Goal: Find specific page/section: Find specific page/section

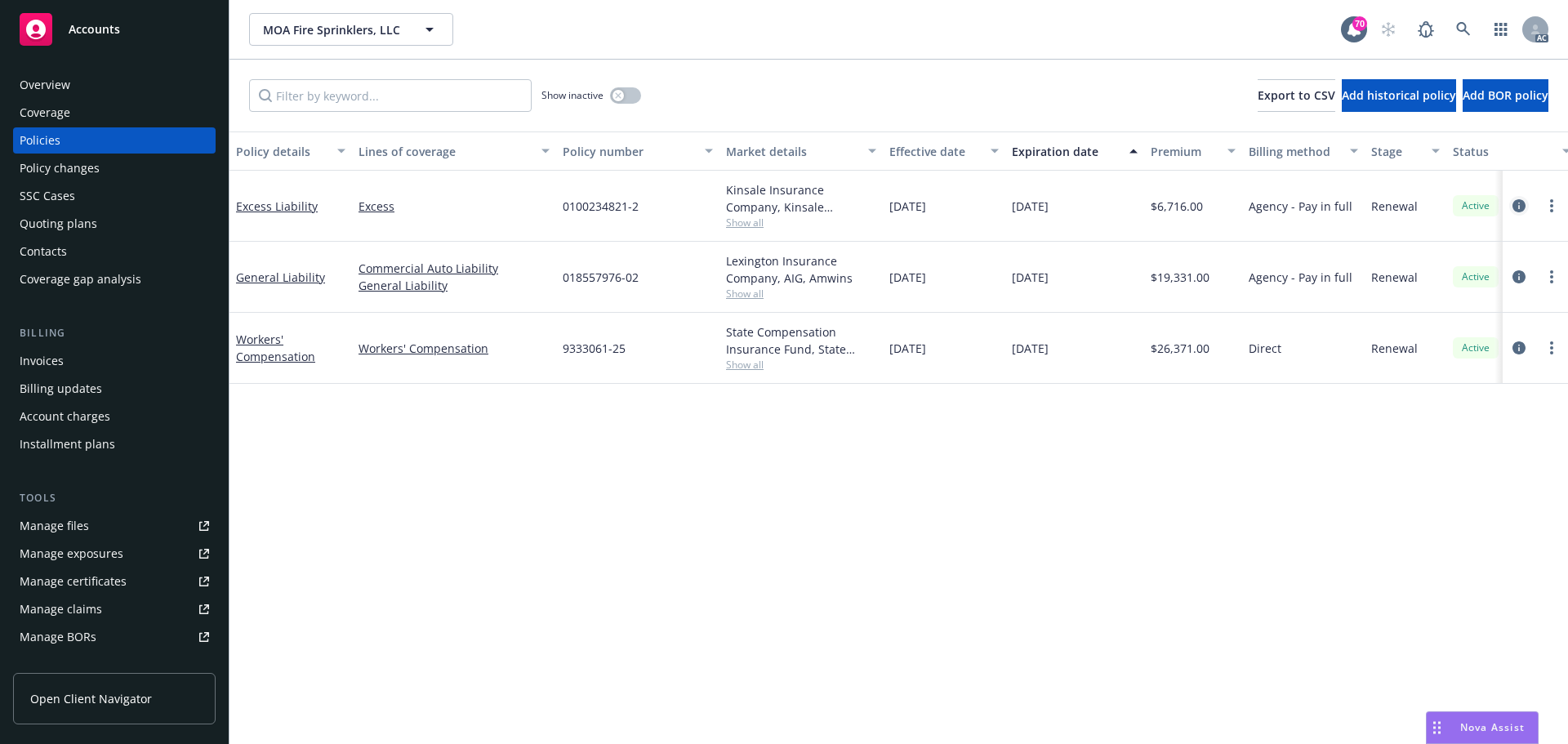
click at [1523, 207] on icon "circleInformation" at bounding box center [1519, 206] width 13 height 13
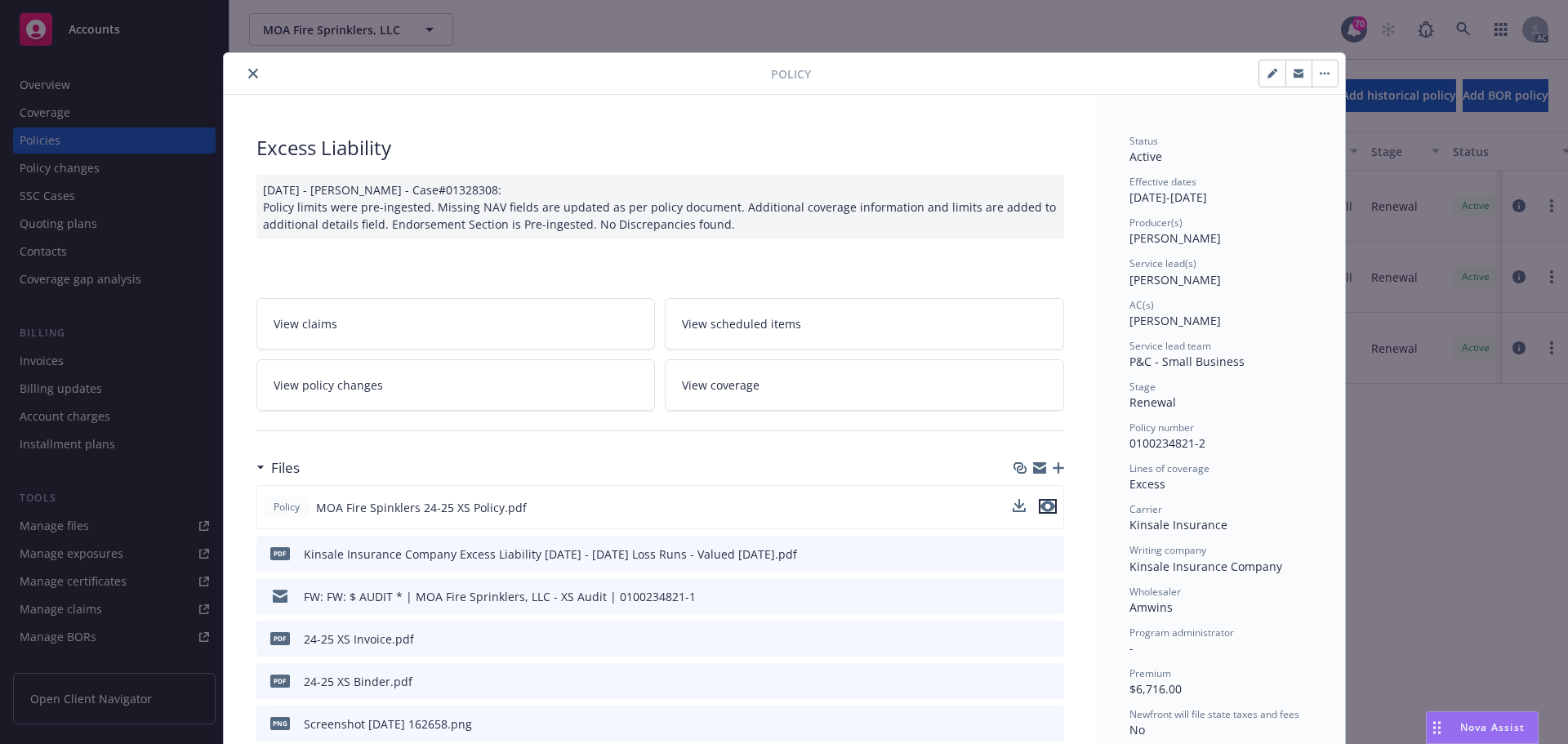
click at [1043, 507] on icon "preview file" at bounding box center [1048, 506] width 15 height 11
click at [248, 72] on icon "close" at bounding box center [253, 74] width 9 height 9
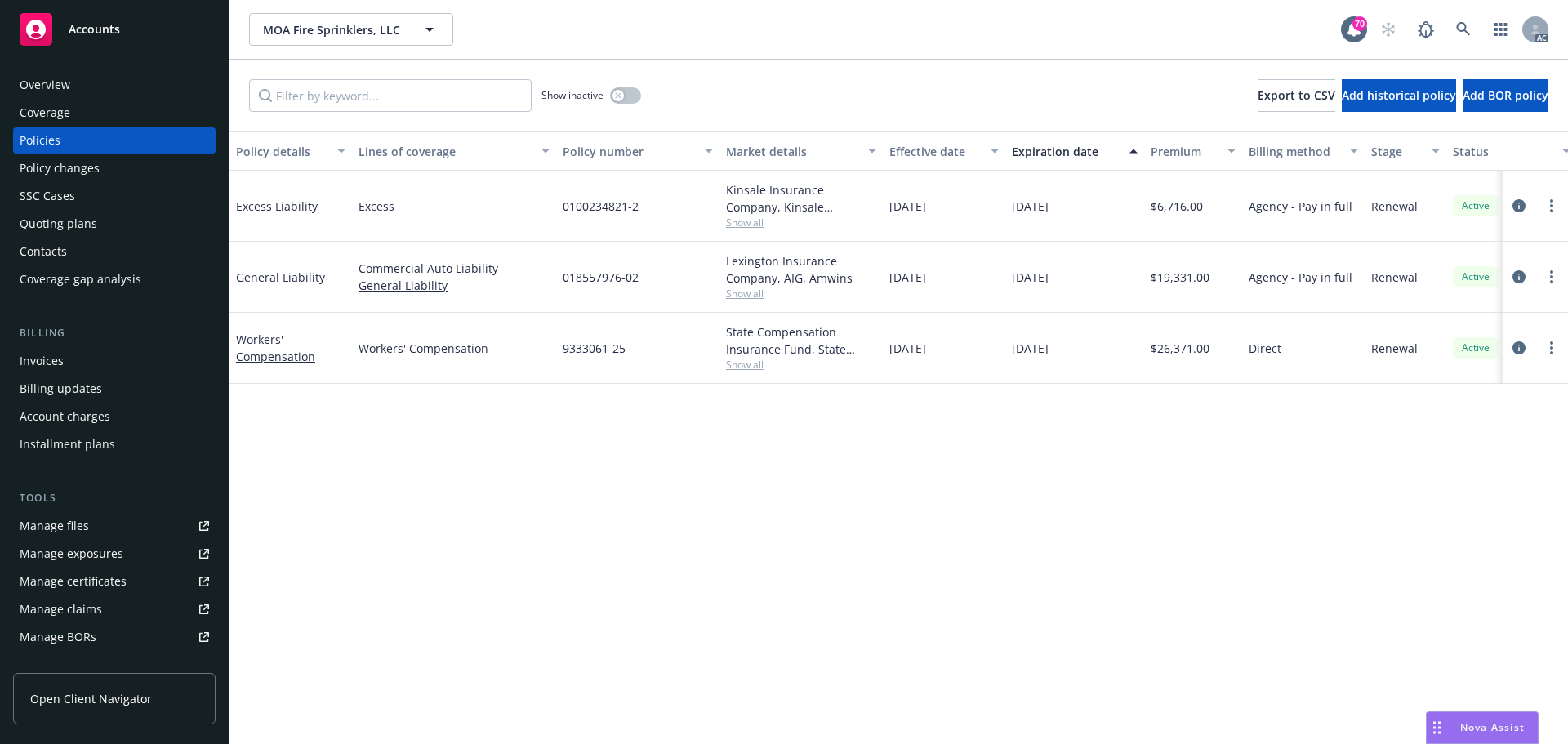
click at [739, 296] on span "Show all" at bounding box center [801, 294] width 150 height 14
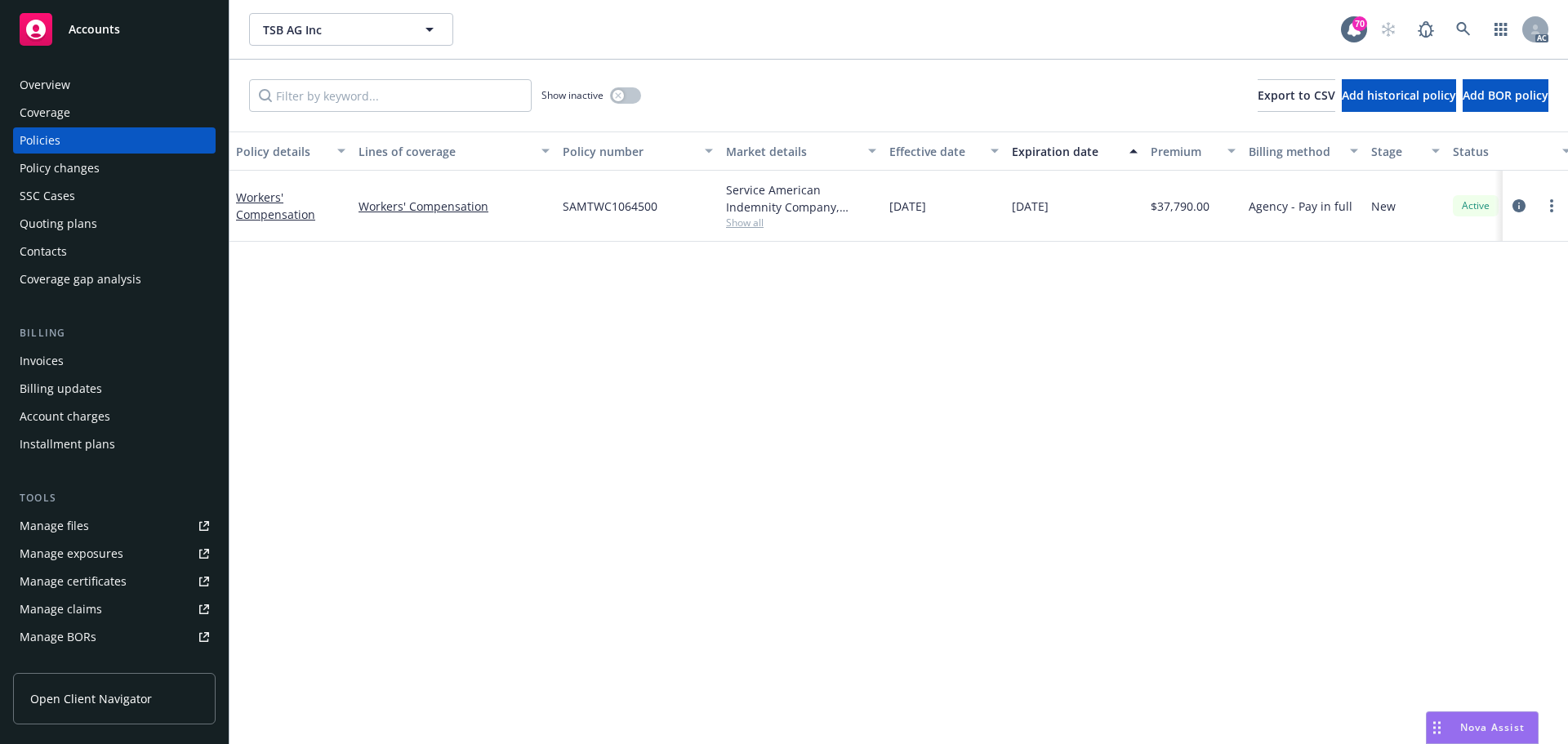
click at [752, 224] on span "Show all" at bounding box center [801, 222] width 150 height 14
